Goal: Task Accomplishment & Management: Complete application form

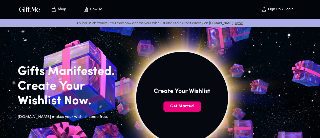
click at [198, 109] on span "Get Started" at bounding box center [181, 106] width 37 height 6
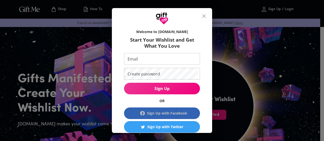
click at [173, 112] on div "Sign Up with Facebook" at bounding box center [167, 114] width 40 height 6
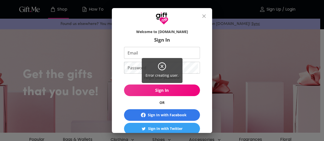
click at [177, 116] on div "Error creating user." at bounding box center [162, 70] width 324 height 141
click at [237, 48] on div "Error creating user." at bounding box center [162, 70] width 324 height 141
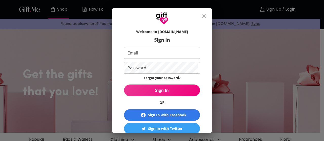
click at [208, 18] on div "Error creating user." at bounding box center [162, 70] width 324 height 141
click at [205, 16] on icon "close" at bounding box center [204, 16] width 4 height 4
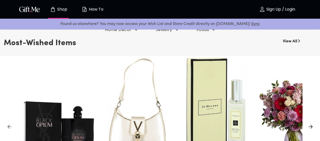
scroll to position [247, 0]
